Goal: Information Seeking & Learning: Check status

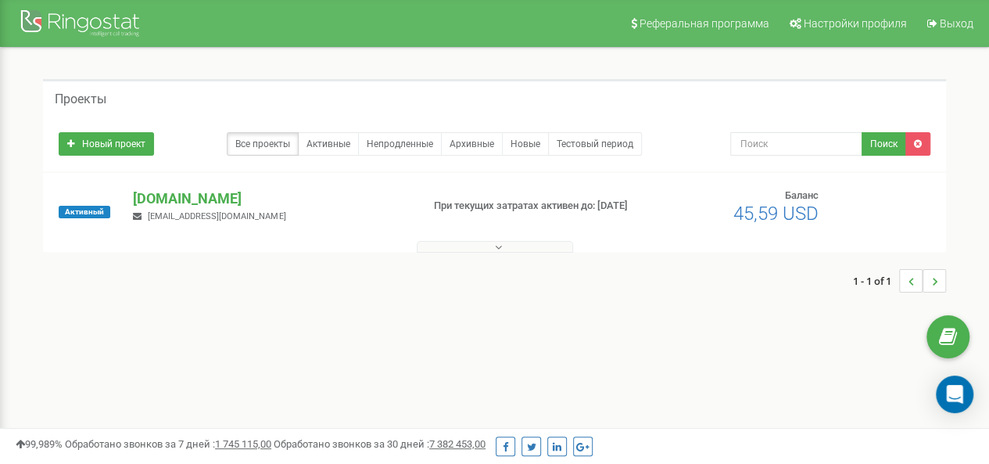
click at [483, 246] on button at bounding box center [495, 247] width 156 height 12
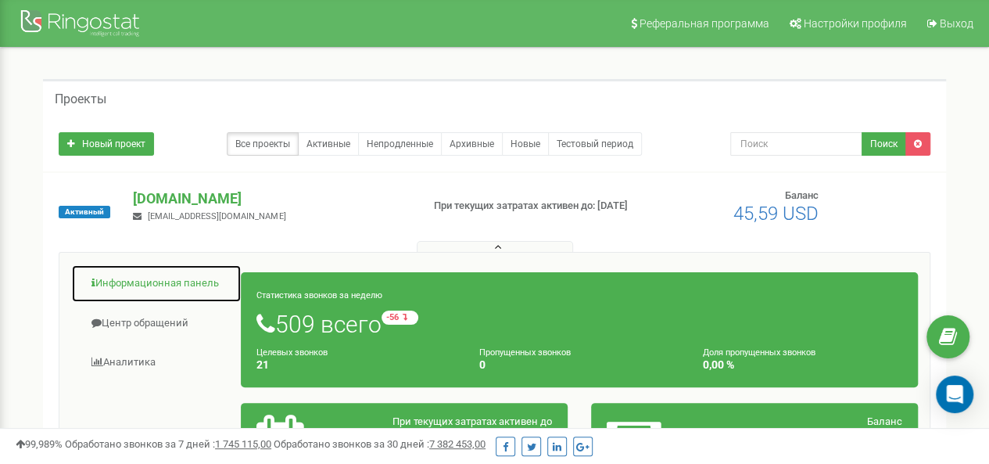
click at [155, 278] on link "Информационная панель" at bounding box center [156, 283] width 170 height 38
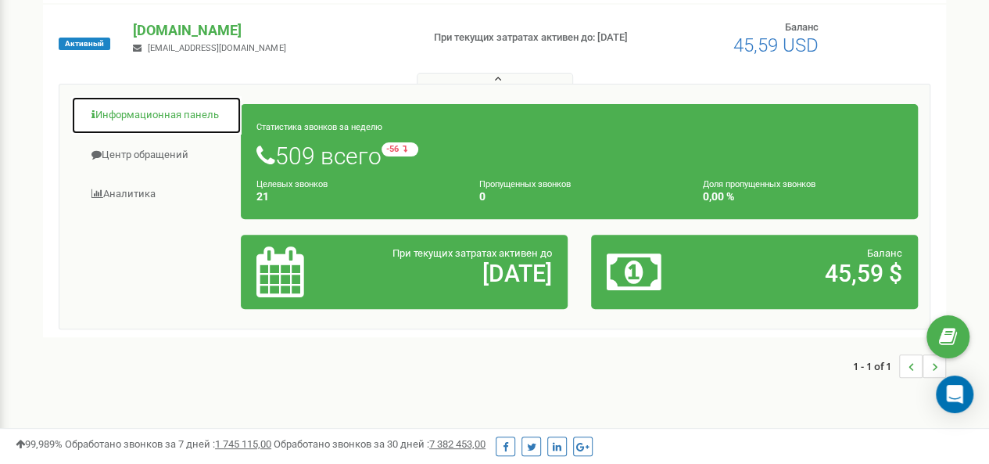
scroll to position [166, 0]
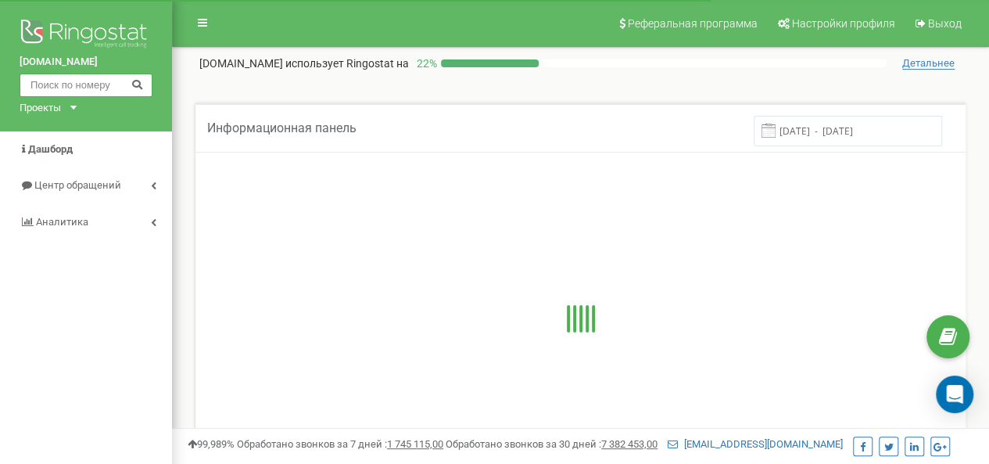
click at [58, 91] on input "text" at bounding box center [86, 84] width 133 height 23
paste input "380972151780"
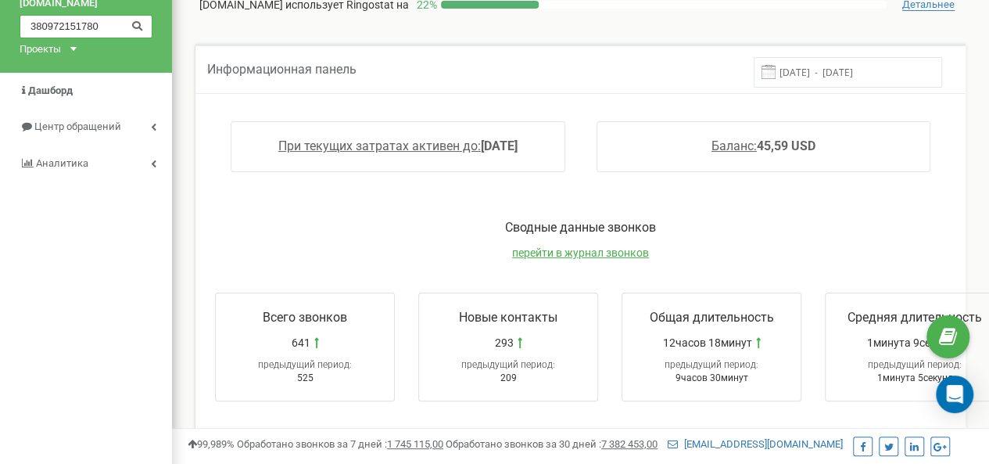
scroll to position [57, 0]
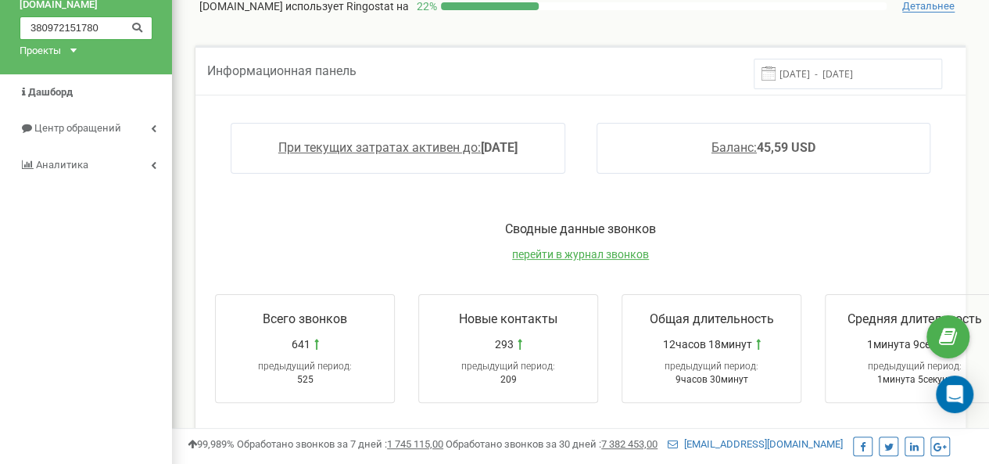
type input "380972151780"
click at [138, 26] on icon at bounding box center [137, 26] width 12 height 10
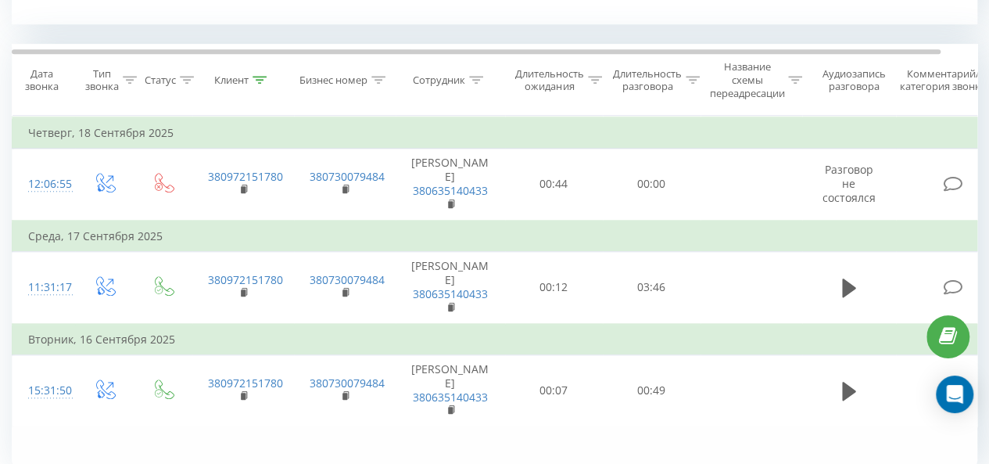
scroll to position [692, 0]
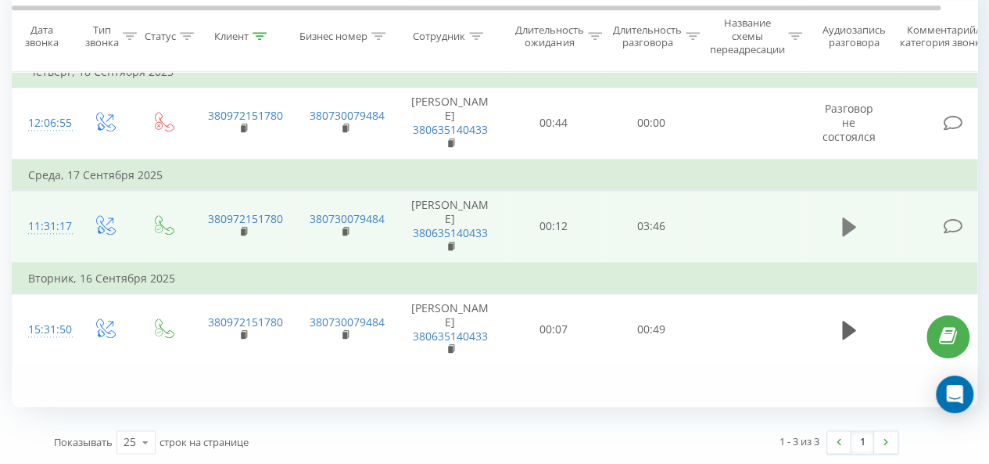
click at [847, 224] on icon at bounding box center [849, 226] width 14 height 19
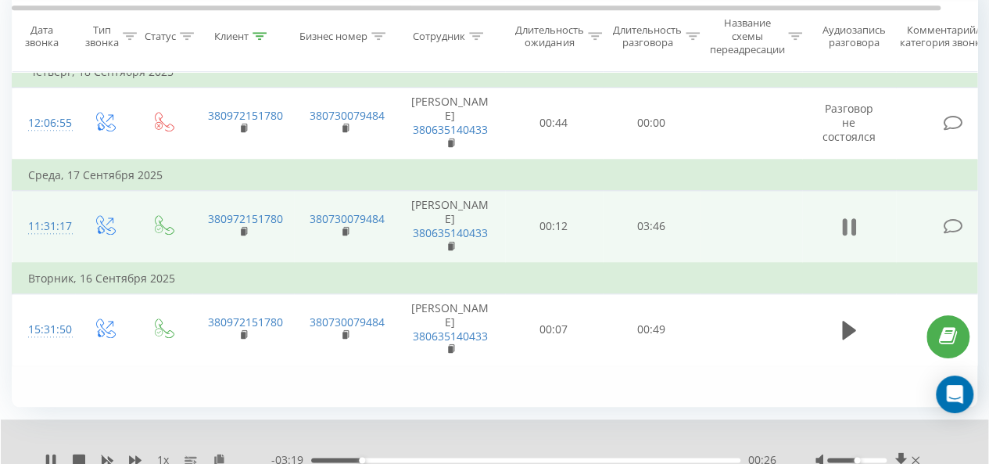
click at [849, 221] on icon at bounding box center [849, 227] width 14 height 22
